Goal: Information Seeking & Learning: Learn about a topic

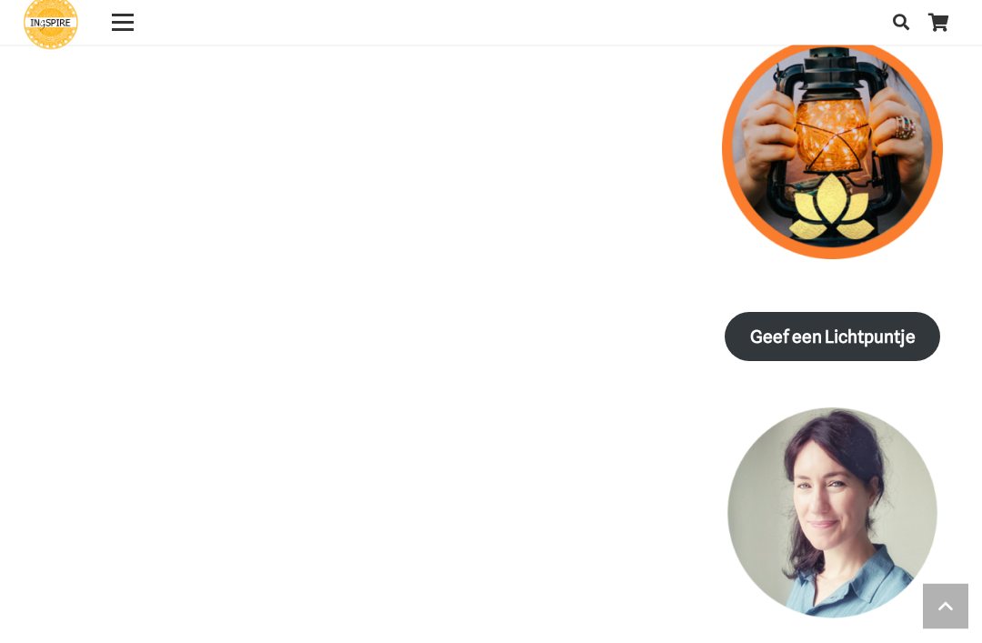
scroll to position [2090, 0]
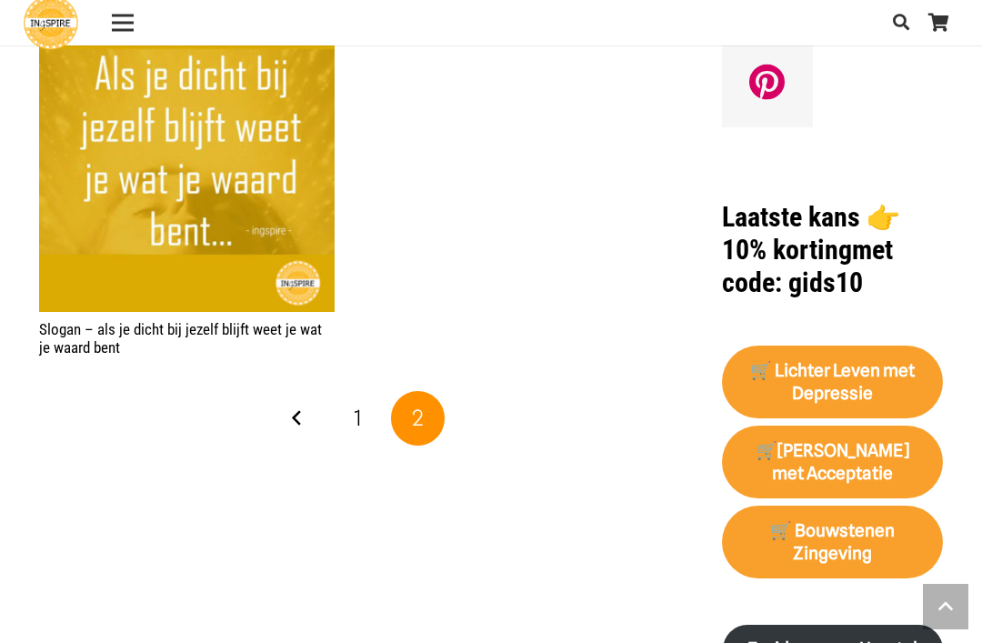
scroll to position [1503, 0]
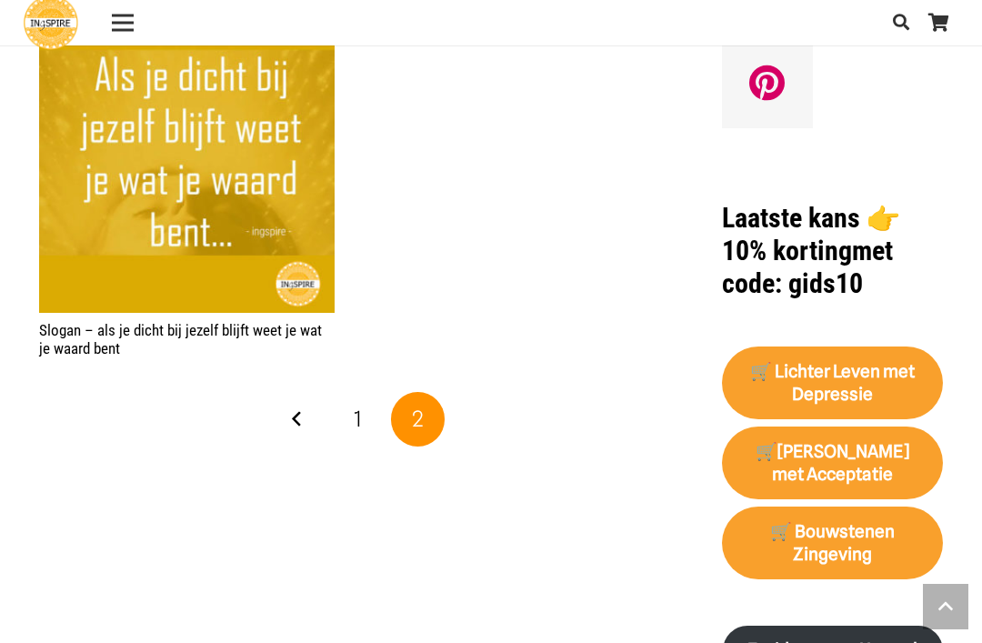
click at [365, 412] on link "1" at bounding box center [357, 419] width 55 height 55
